Goal: Task Accomplishment & Management: Manage account settings

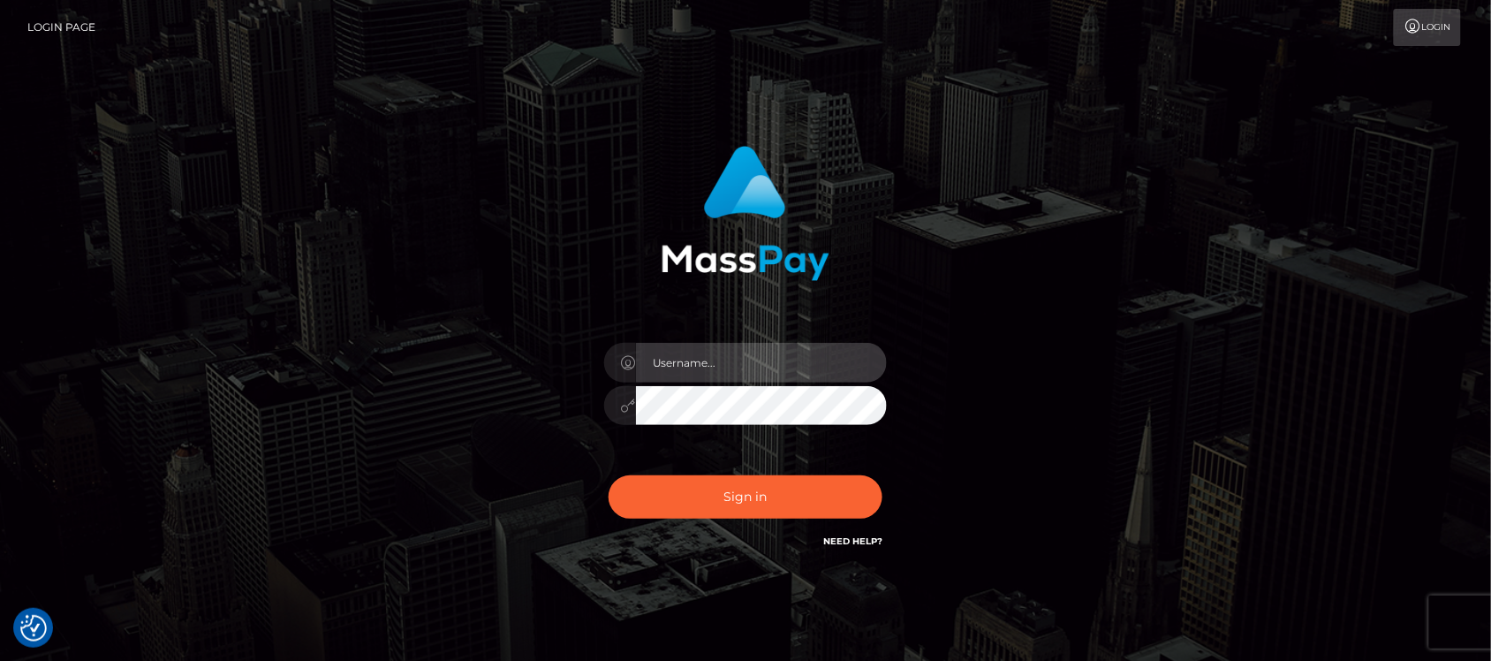
type input "hello.feetfinder"
drag, startPoint x: 0, startPoint y: 0, endPoint x: 766, endPoint y: 355, distance: 844.3
click at [766, 355] on input "hello.feetfinder" at bounding box center [761, 363] width 251 height 40
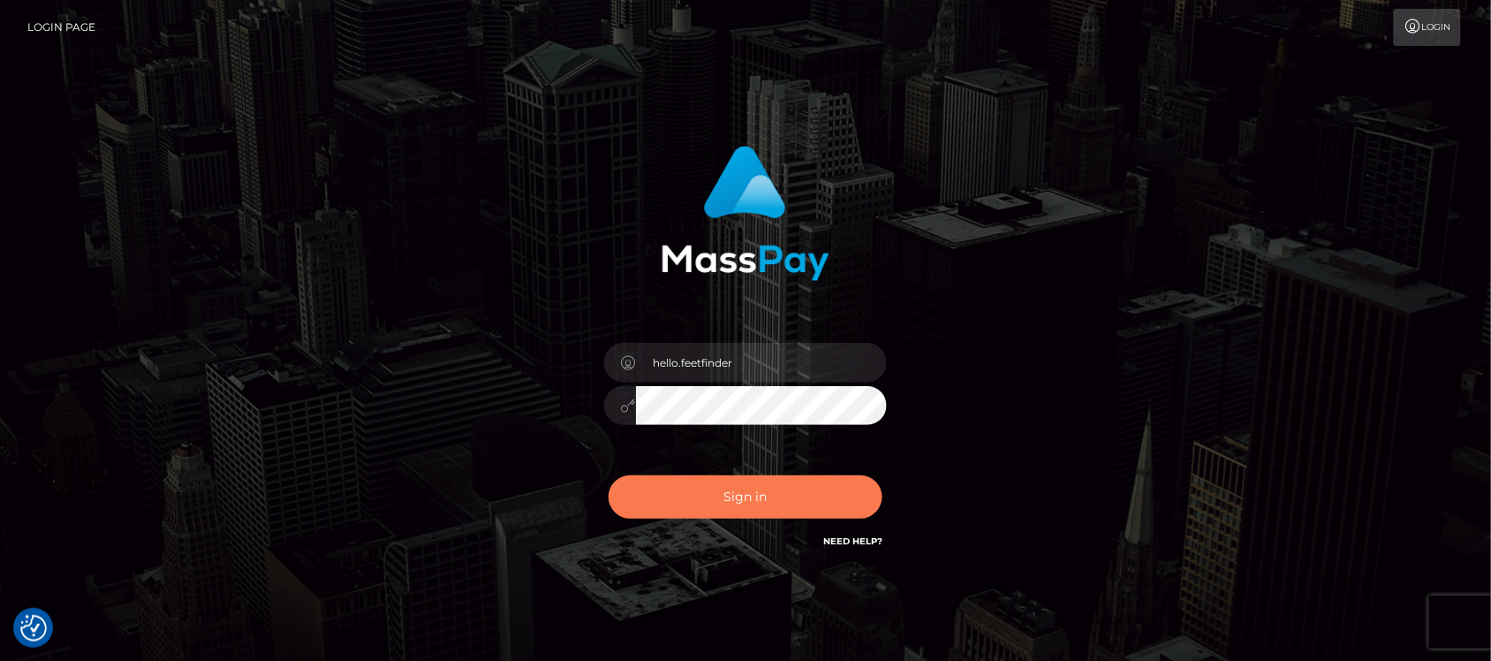
click at [747, 487] on button "Sign in" at bounding box center [746, 496] width 274 height 43
type input "hello.feetfinder"
click at [811, 496] on button "Sign in" at bounding box center [746, 496] width 274 height 43
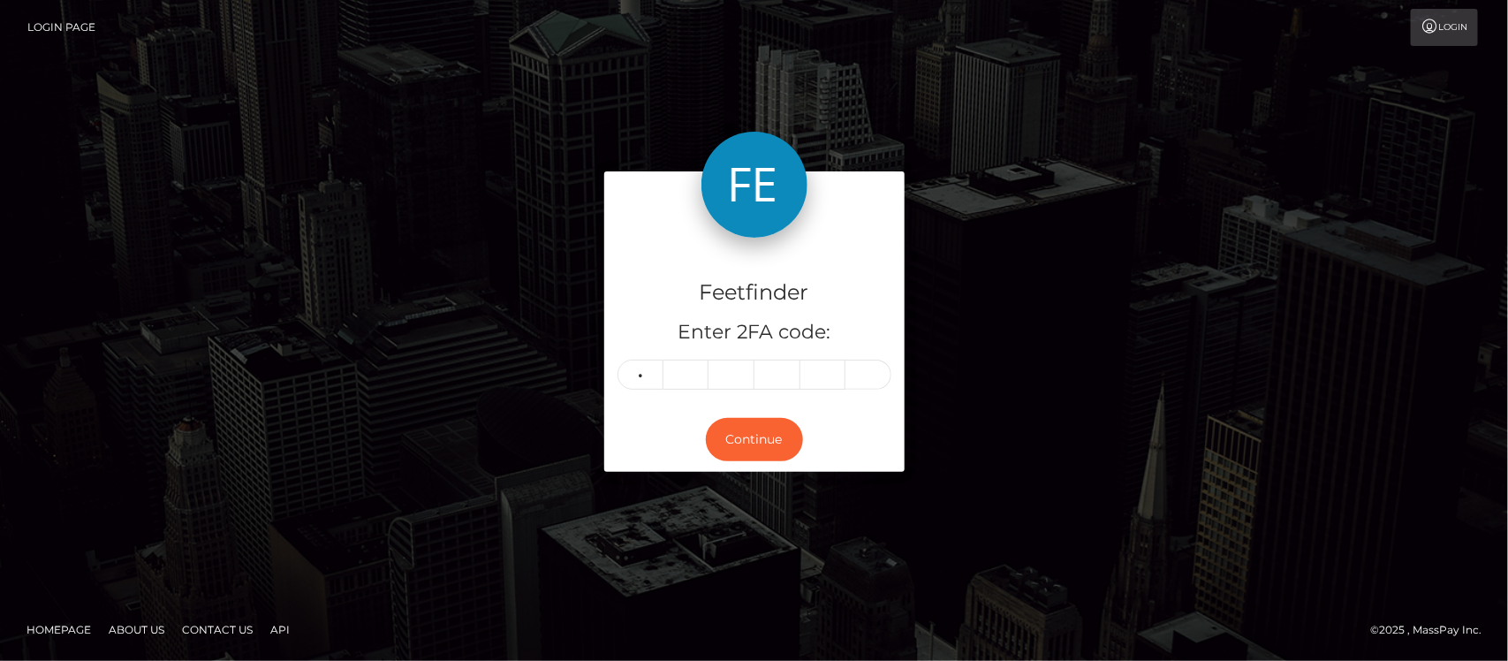
type input "9"
type input "7"
type input "0"
type input "6"
type input "1"
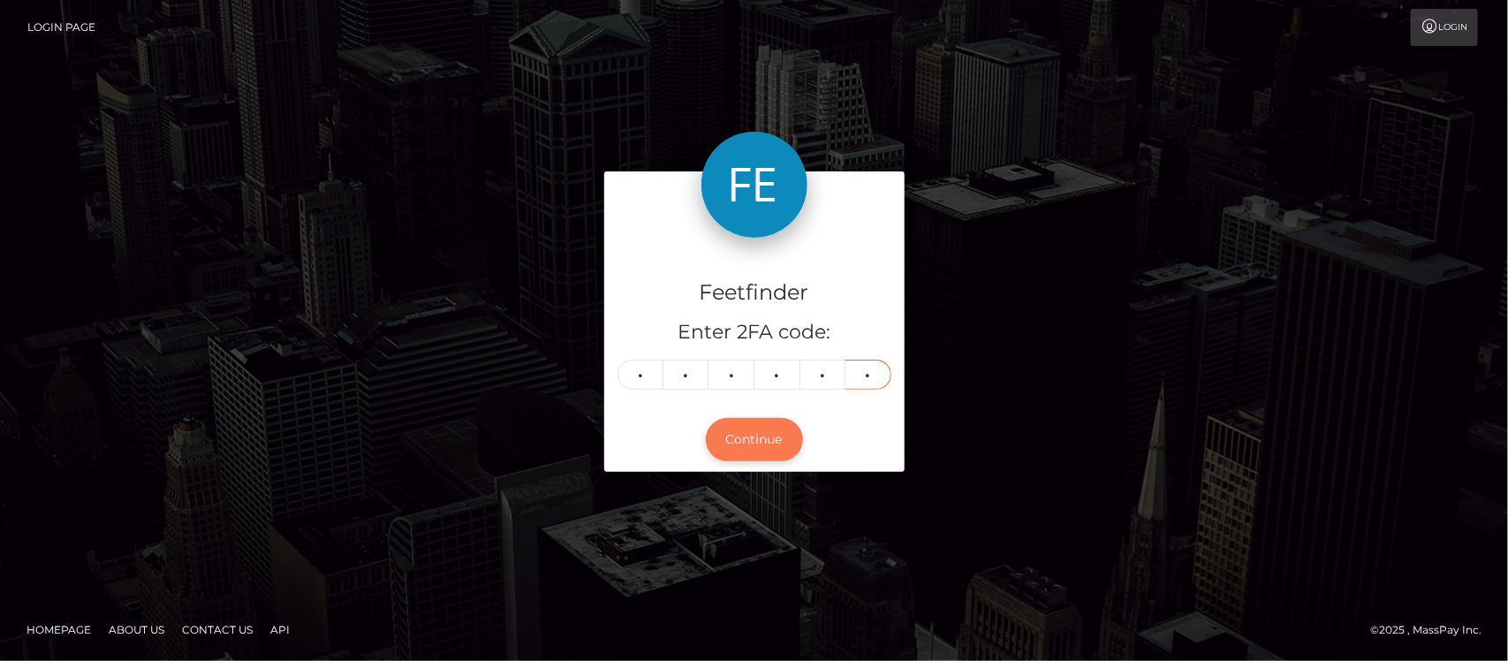
type input "4"
click at [762, 435] on button "Continue" at bounding box center [754, 439] width 97 height 43
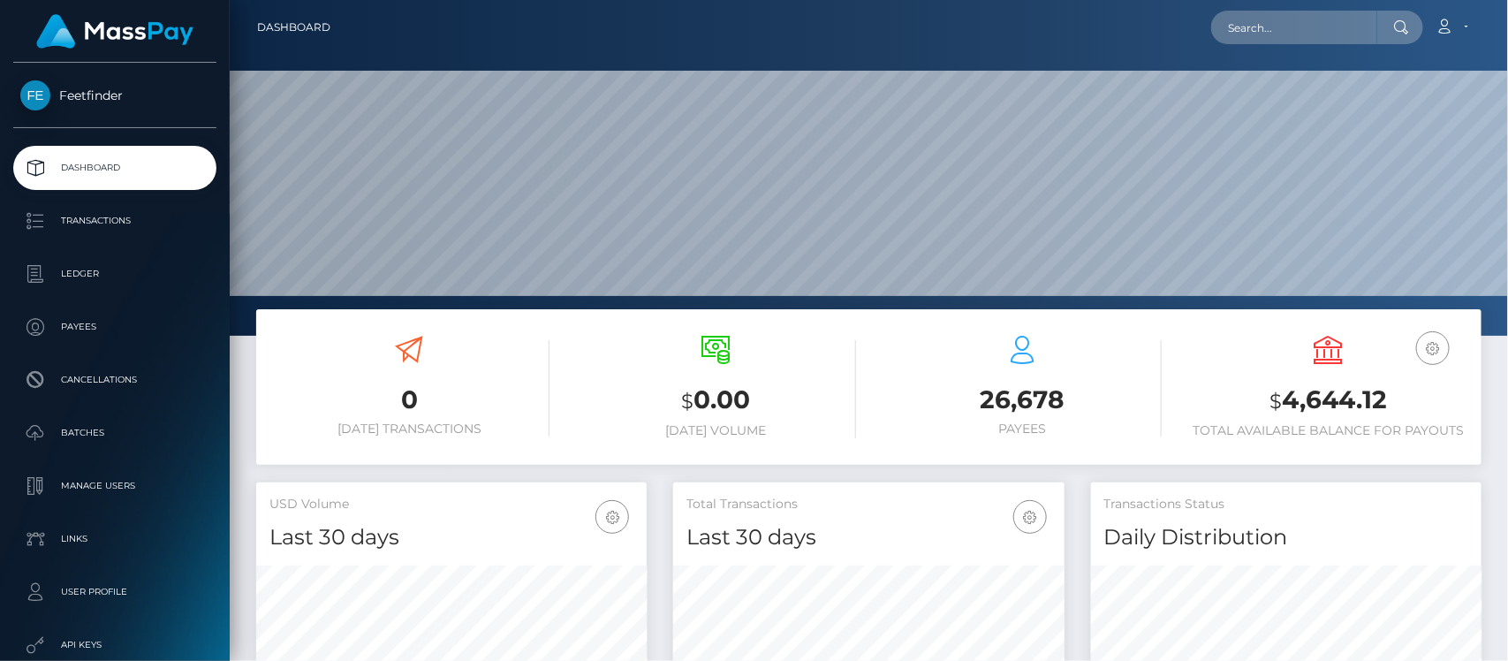
scroll to position [312, 390]
